Goal: Navigation & Orientation: Find specific page/section

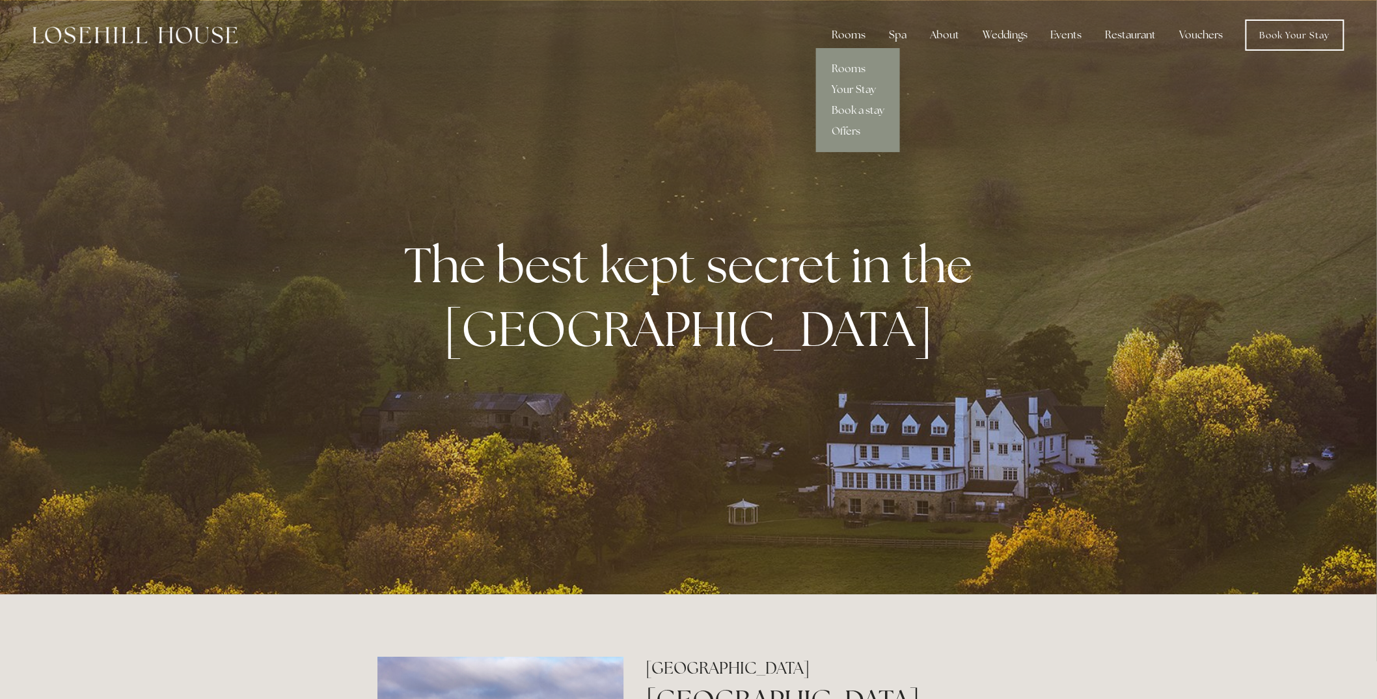
click at [843, 27] on div "Rooms" at bounding box center [848, 35] width 55 height 26
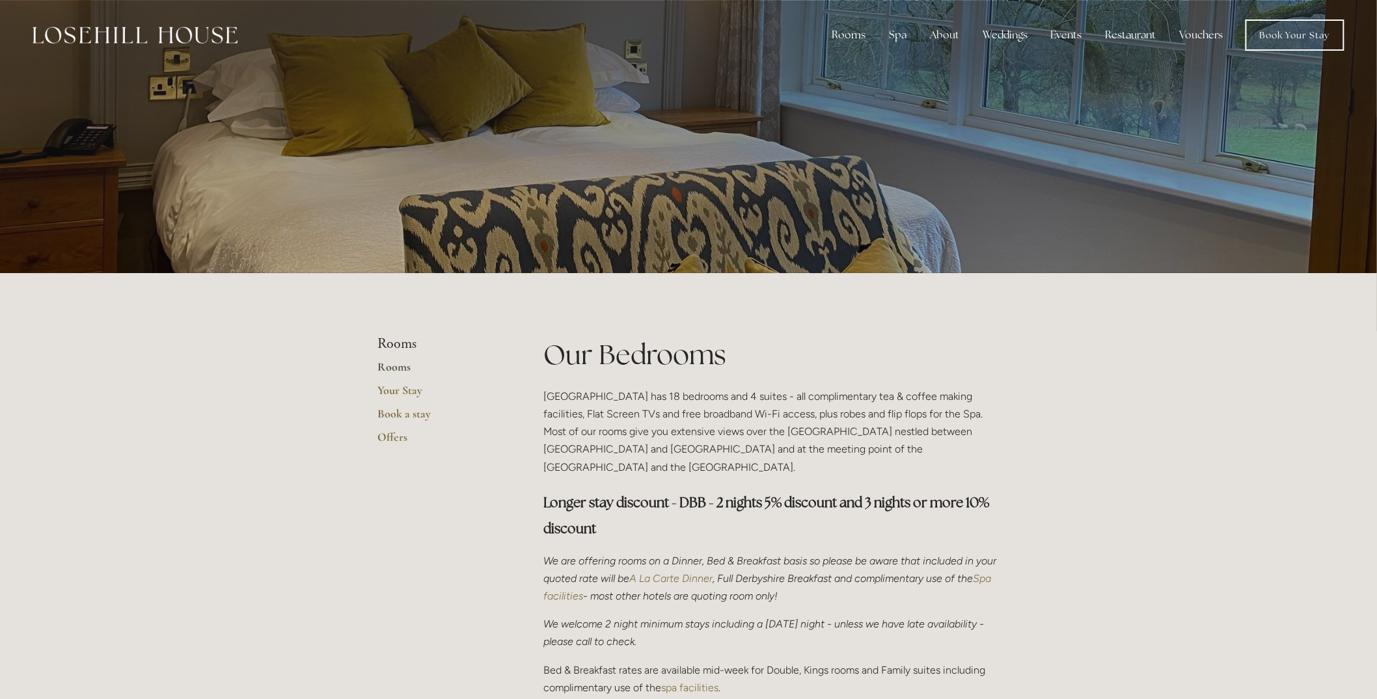
scroll to position [393, 0]
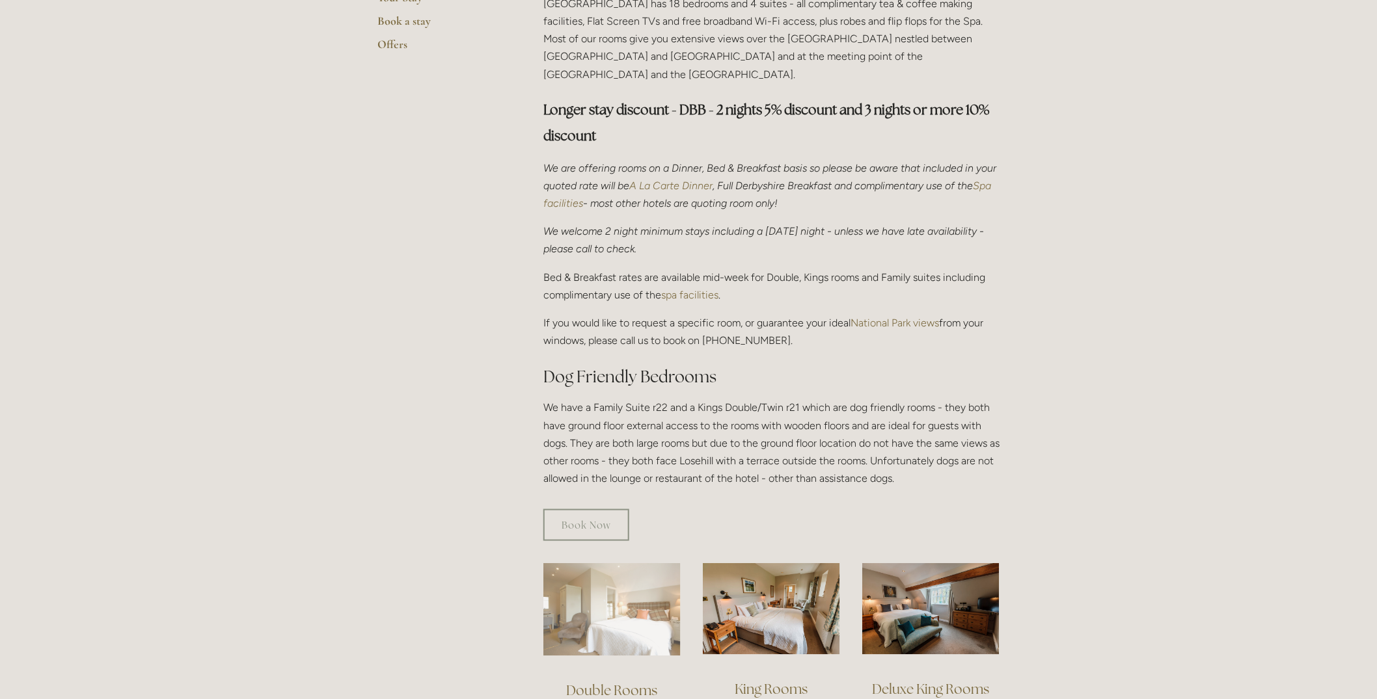
click at [583, 586] on img at bounding box center [611, 609] width 137 height 93
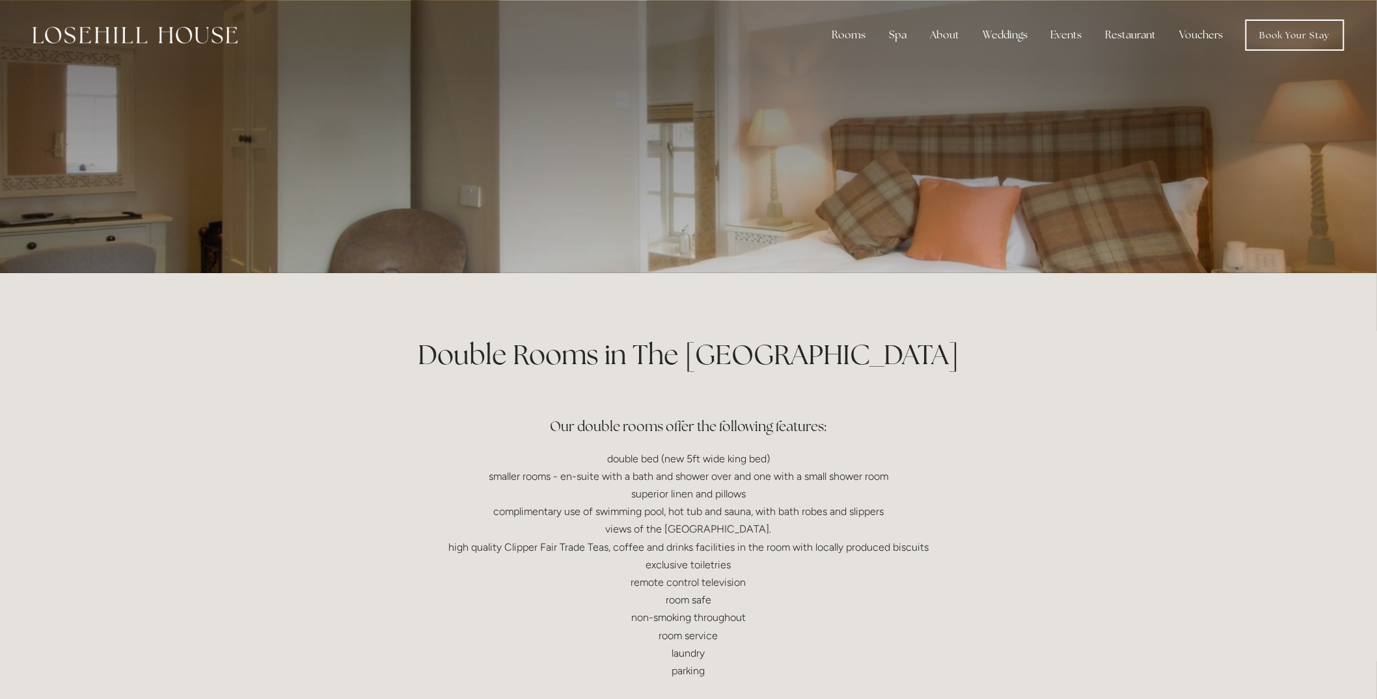
click at [89, 30] on img at bounding box center [135, 35] width 205 height 17
